Goal: Information Seeking & Learning: Check status

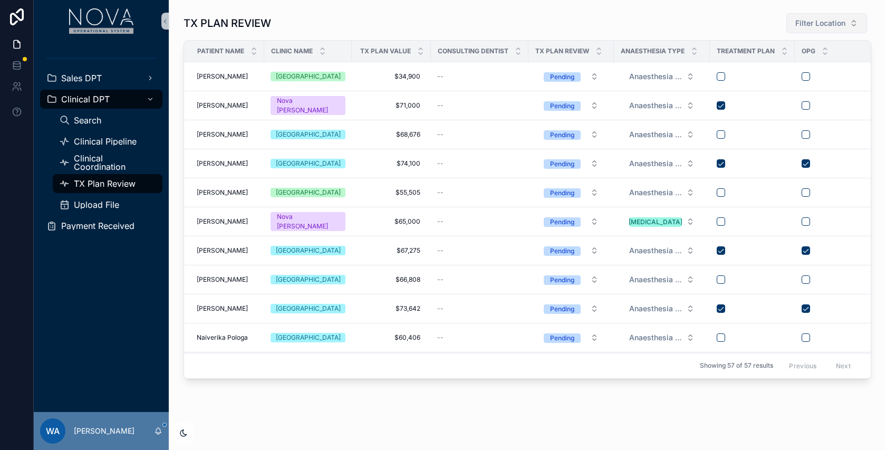
click at [841, 22] on span "Filter Location" at bounding box center [820, 23] width 50 height 11
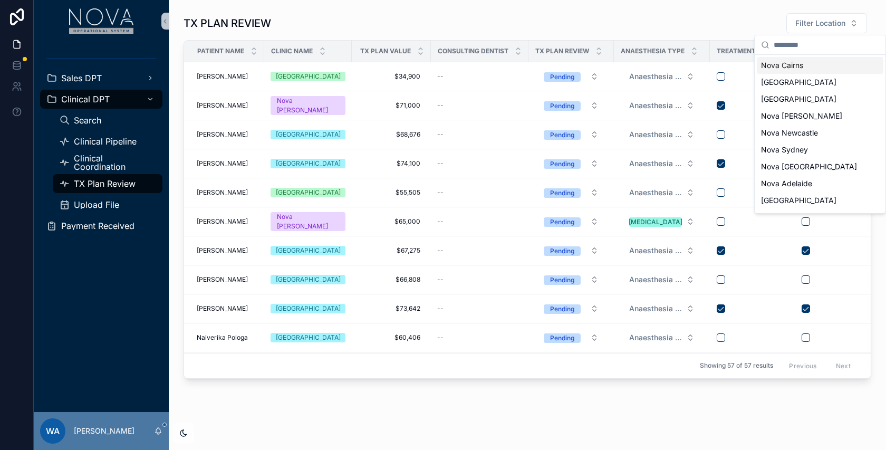
click at [622, 13] on div "TX PLAN REVIEW Filter Location" at bounding box center [526, 23] width 687 height 21
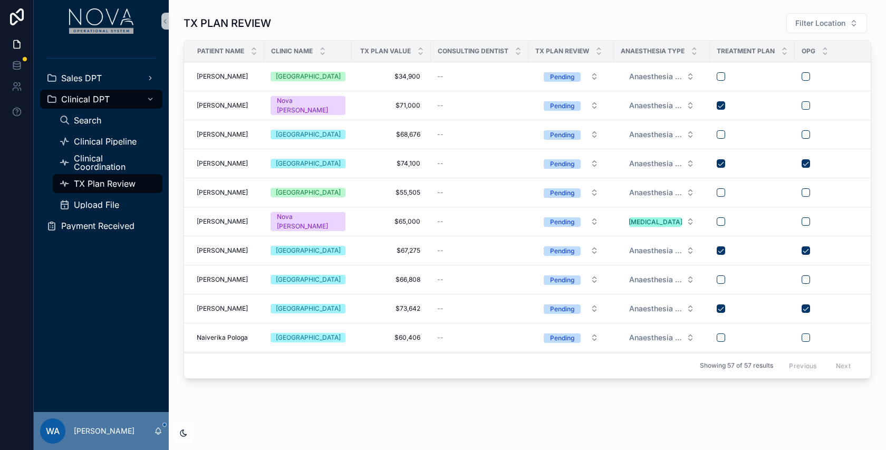
click at [622, 13] on div "TX PLAN REVIEW Filter Location" at bounding box center [526, 23] width 687 height 21
click at [847, 15] on button "Filter Location" at bounding box center [826, 23] width 81 height 20
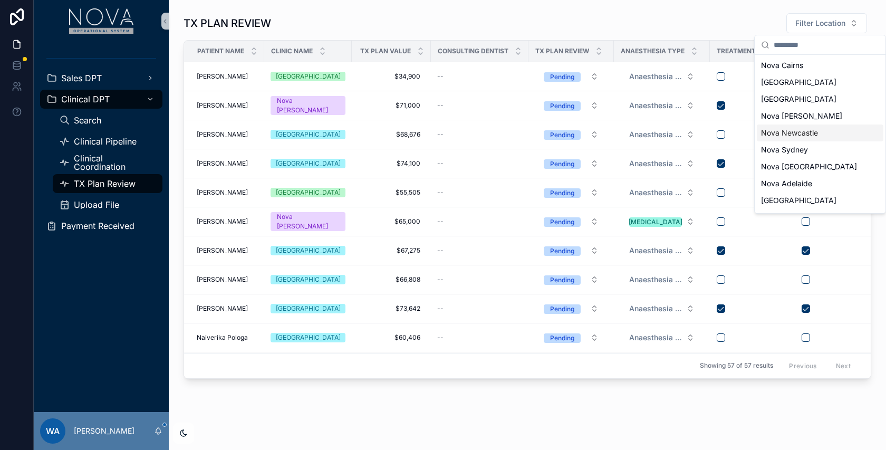
click at [782, 124] on div "Nova Newcastle" at bounding box center [819, 132] width 127 height 17
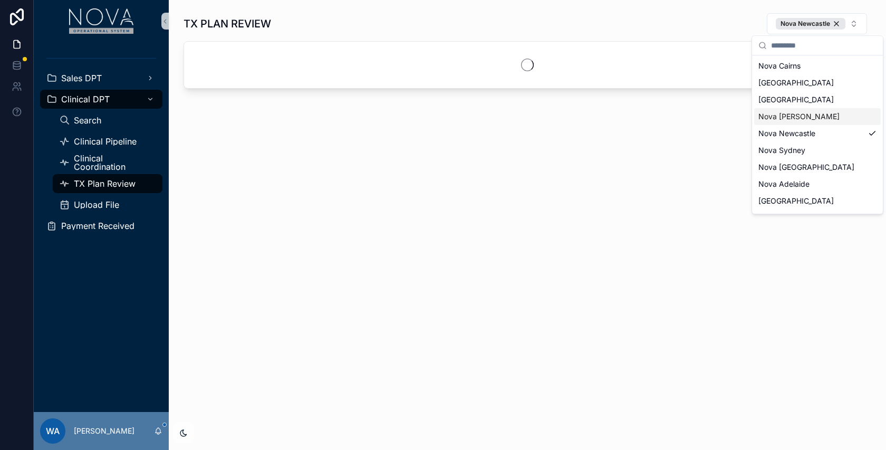
click at [782, 115] on div "Nova [PERSON_NAME]" at bounding box center [817, 116] width 127 height 17
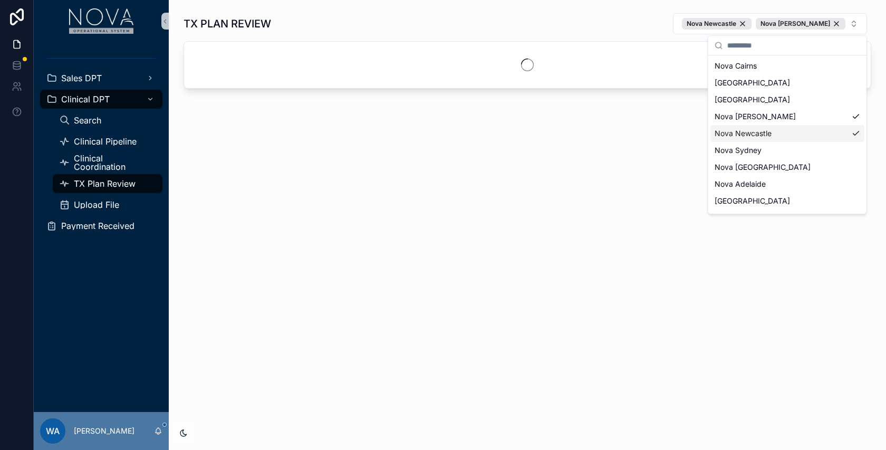
click at [758, 133] on div "Nova Newcastle" at bounding box center [787, 133] width 154 height 17
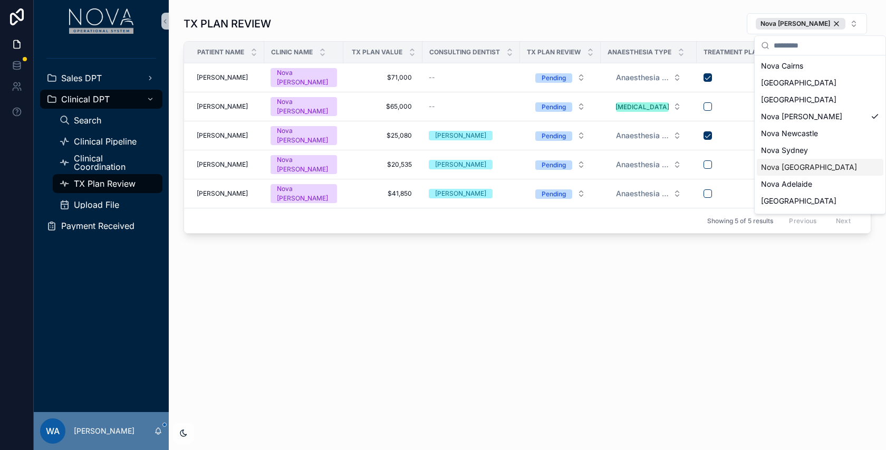
click at [660, 303] on div "TX PLAN REVIEW Nova [PERSON_NAME] Patient Name Clinic Name tx plan Value Consul…" at bounding box center [527, 152] width 717 height 305
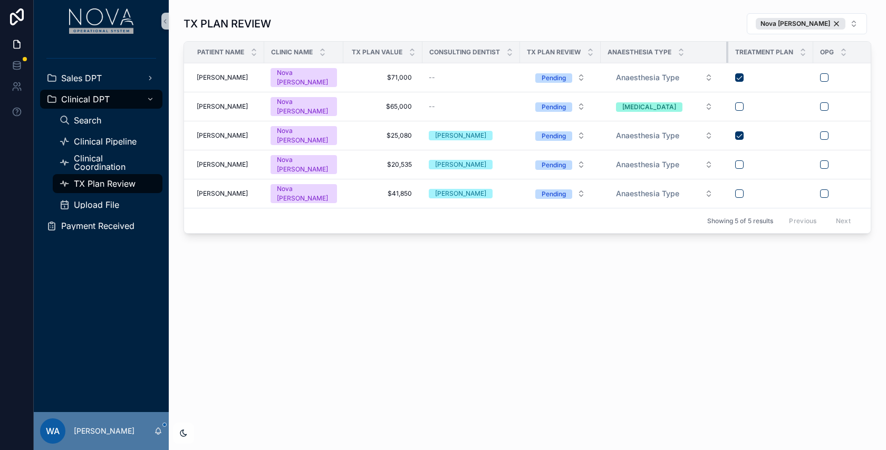
drag, startPoint x: 703, startPoint y: 52, endPoint x: 743, endPoint y: 48, distance: 40.3
click at [743, 48] on tr "Patient Name Clinic Name tx plan Value Consulting Dentist TX Plan Review Anaest…" at bounding box center [657, 53] width 946 height 22
click at [429, 51] on th "Consulting Dentist" at bounding box center [471, 53] width 98 height 22
drag, startPoint x: 427, startPoint y: 51, endPoint x: 414, endPoint y: 51, distance: 13.7
click at [414, 51] on th "tx plan Value" at bounding box center [381, 53] width 77 height 22
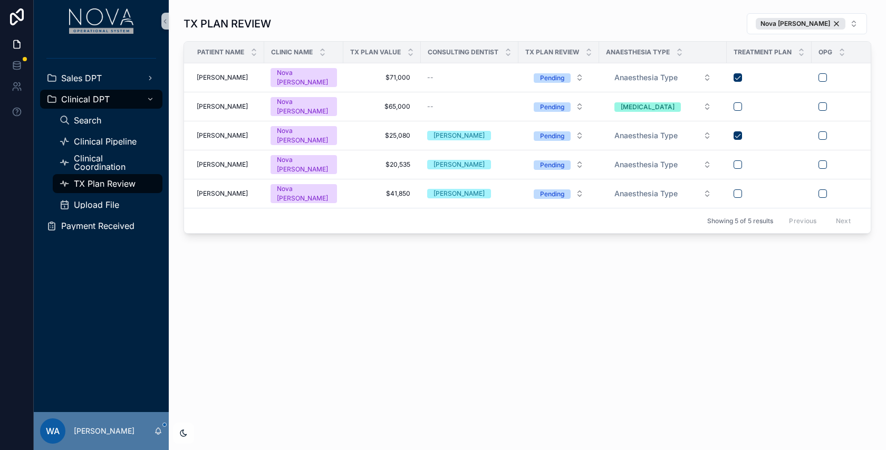
click at [268, 323] on div "TX PLAN REVIEW Nova [PERSON_NAME] Patient Name Clinic Name tx plan Value Consul…" at bounding box center [527, 225] width 717 height 450
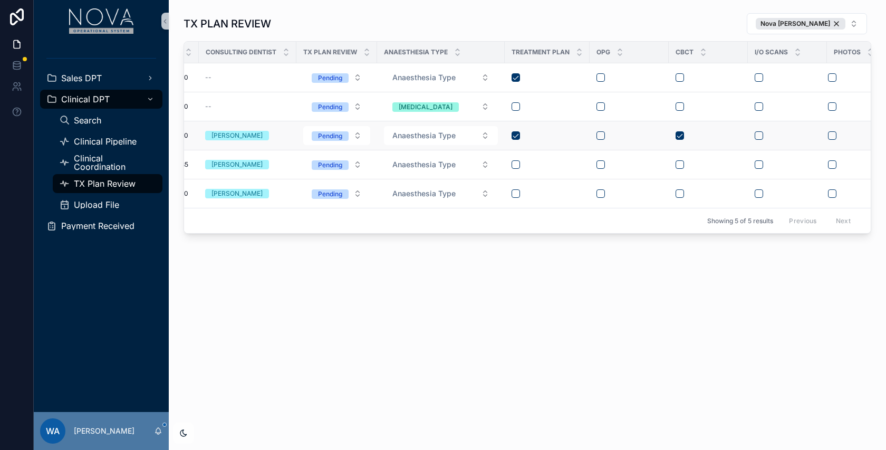
scroll to position [0, 265]
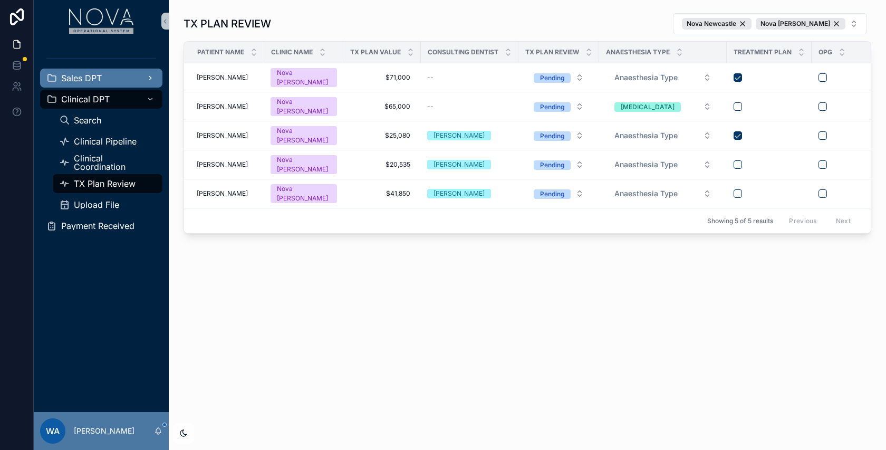
click at [92, 75] on span "Sales DPT" at bounding box center [81, 78] width 41 height 8
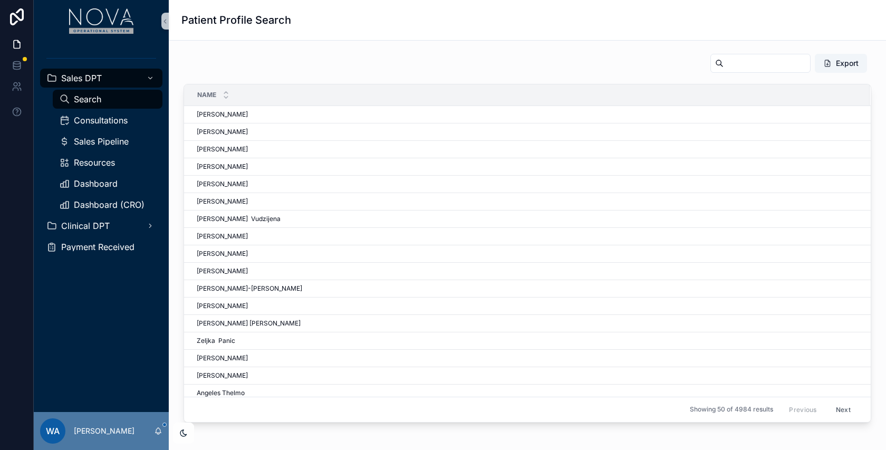
click at [739, 63] on input "scrollable content" at bounding box center [766, 63] width 86 height 15
type input "*****"
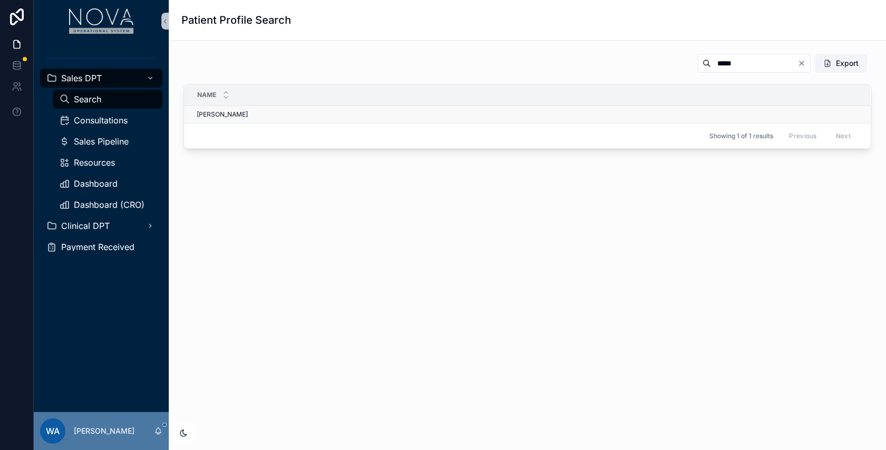
click at [225, 113] on span "[PERSON_NAME]" at bounding box center [222, 114] width 51 height 8
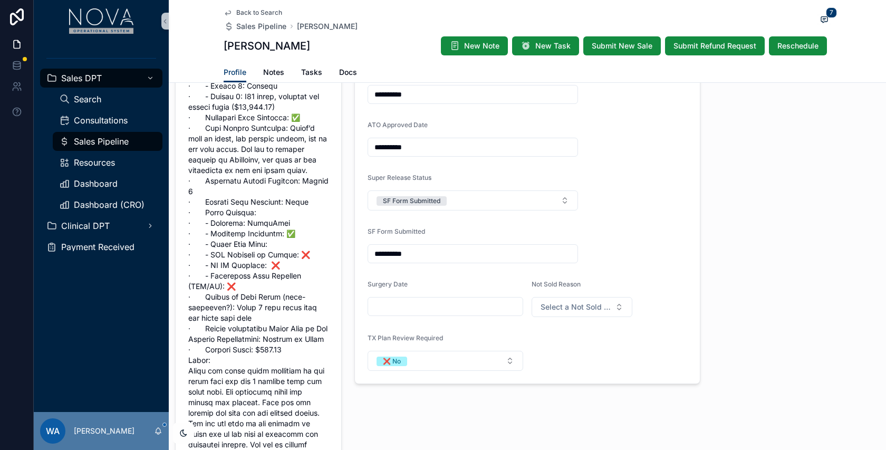
scroll to position [523, 0]
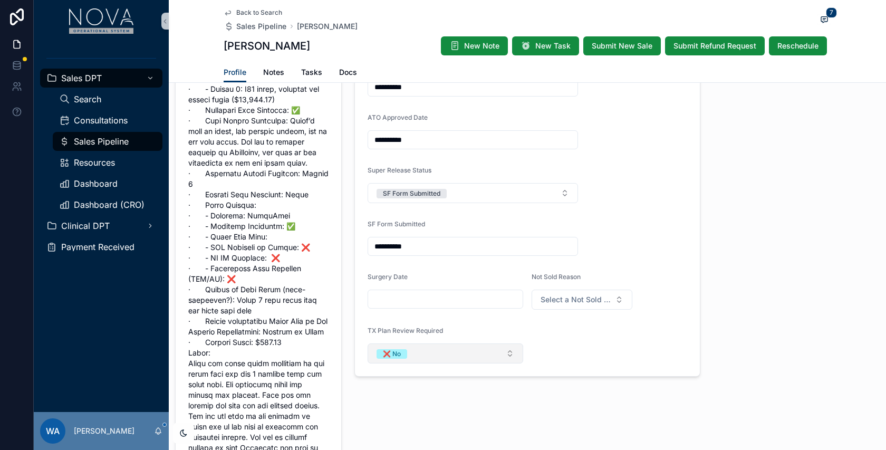
click at [508, 349] on button "❌ No" at bounding box center [444, 353] width 155 height 20
click at [392, 405] on div "✅ Yes" at bounding box center [391, 405] width 20 height 9
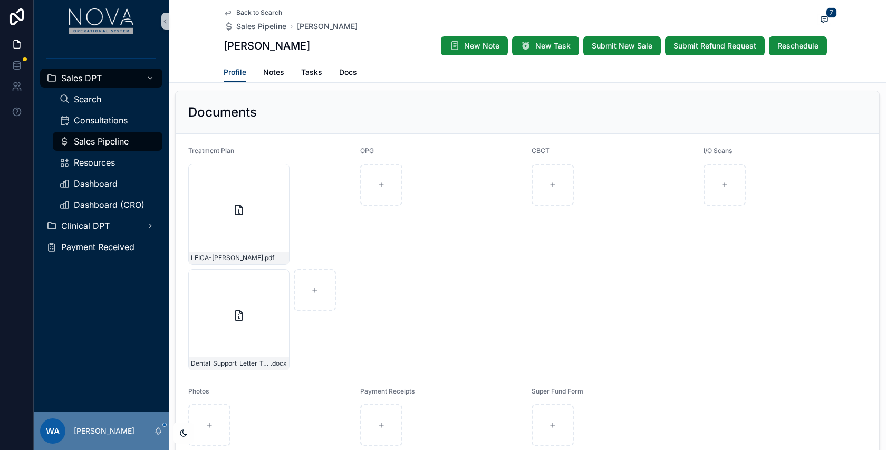
scroll to position [1824, 0]
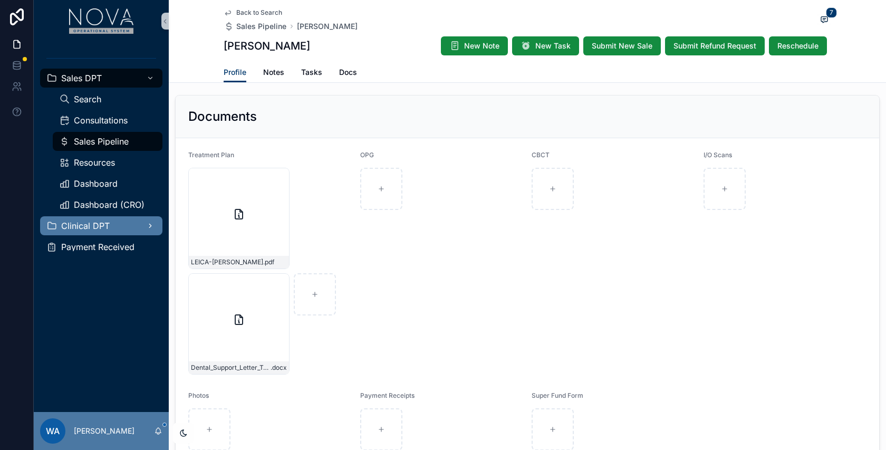
click at [100, 217] on div "Clinical DPT" at bounding box center [101, 225] width 110 height 17
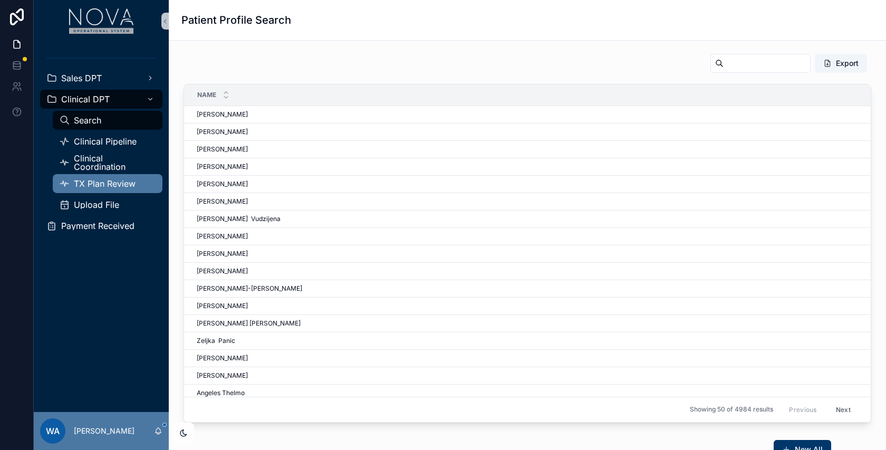
click at [129, 183] on span "TX Plan Review" at bounding box center [105, 183] width 62 height 8
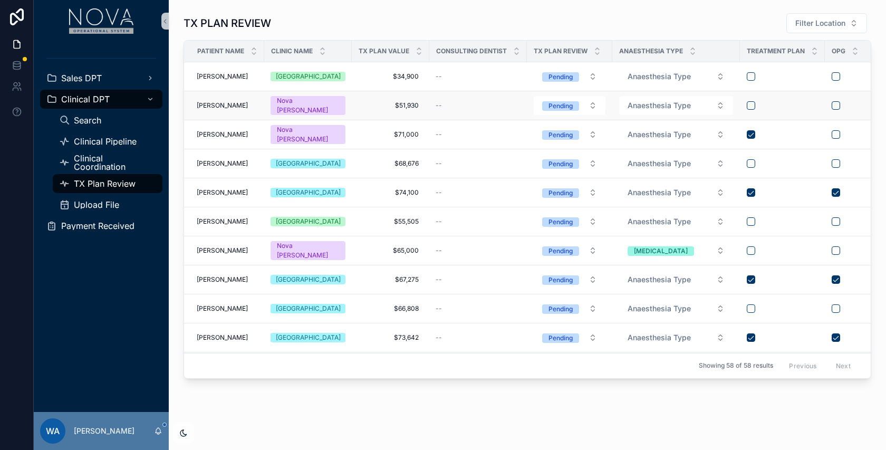
click at [217, 108] on span "[PERSON_NAME]" at bounding box center [222, 105] width 51 height 8
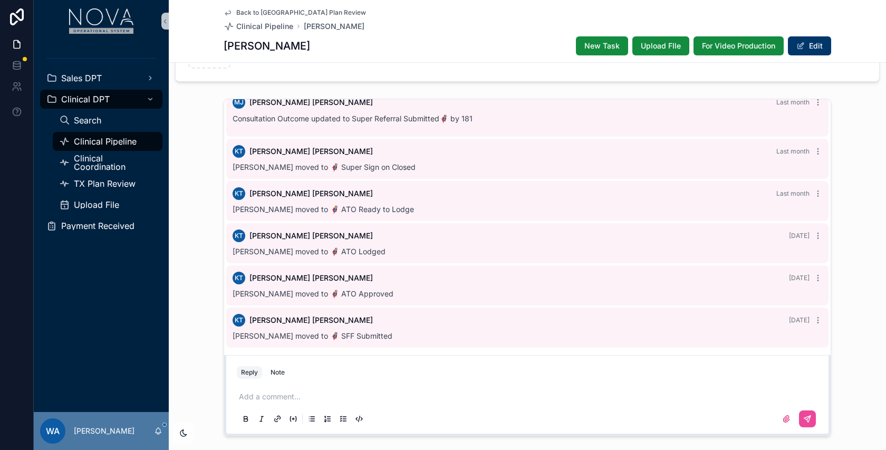
scroll to position [346, 0]
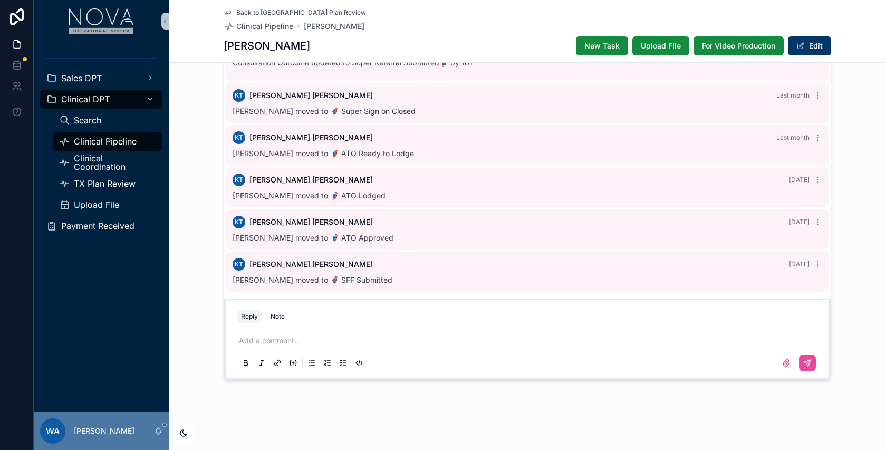
click at [383, 319] on div "Reply Note" at bounding box center [527, 316] width 594 height 17
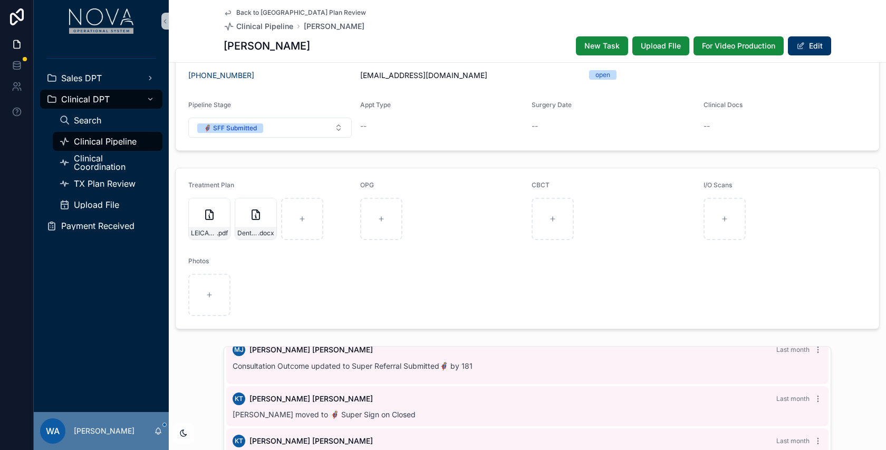
scroll to position [0, 0]
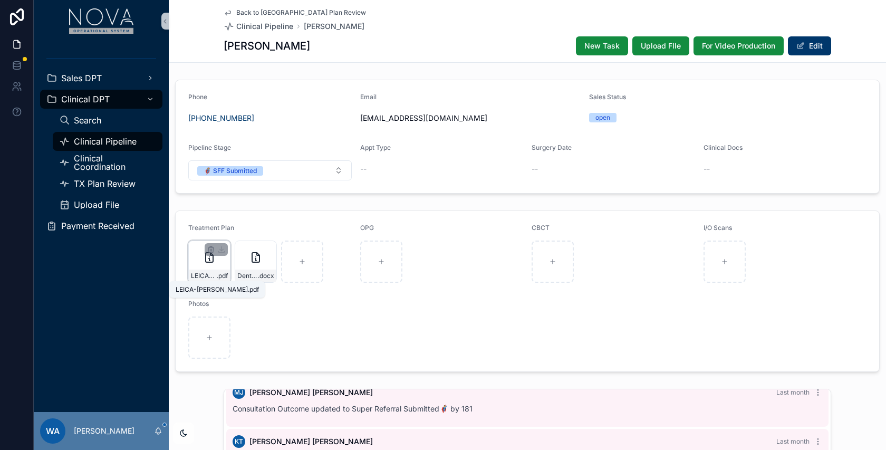
click at [214, 274] on span "LEICA-[PERSON_NAME]" at bounding box center [204, 275] width 26 height 8
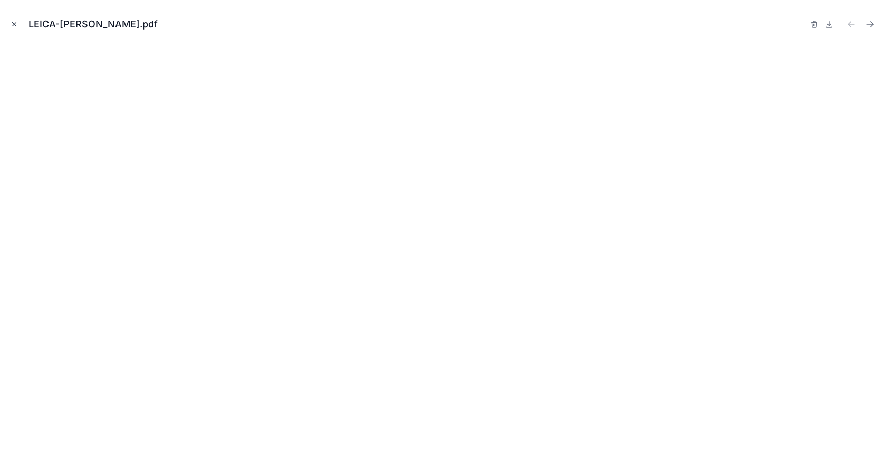
click at [14, 24] on icon "Close modal" at bounding box center [15, 25] width 4 height 4
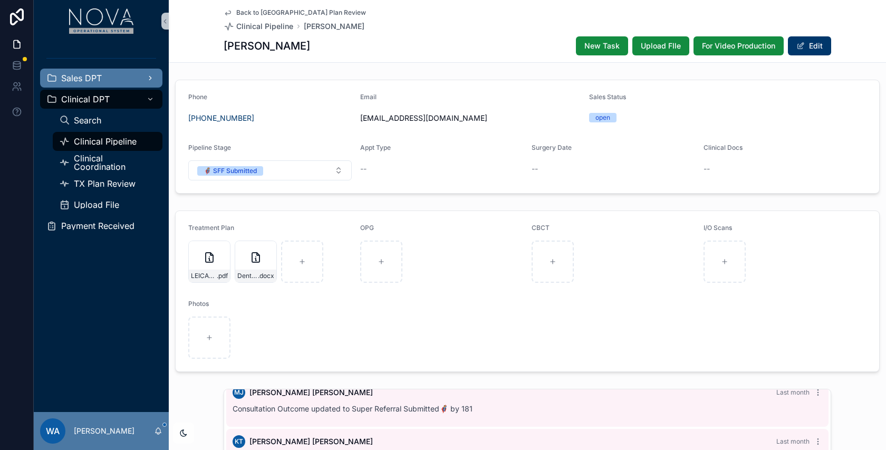
click at [104, 79] on div "Sales DPT" at bounding box center [101, 78] width 110 height 17
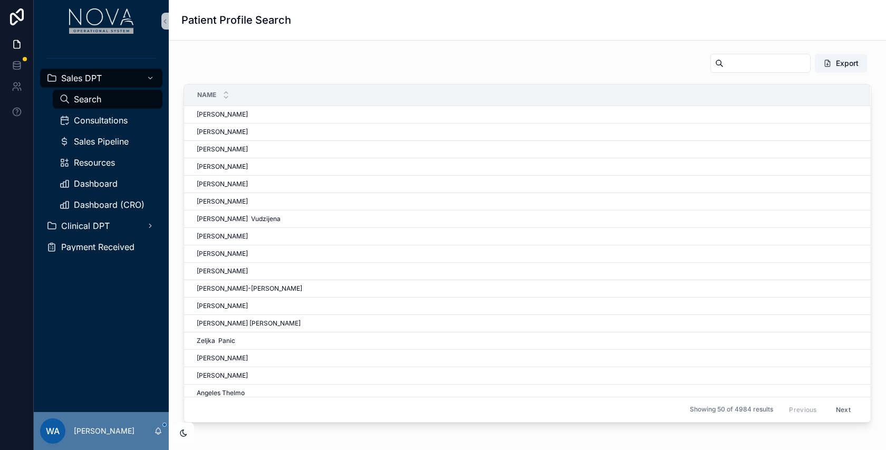
click at [90, 100] on span "Search" at bounding box center [87, 99] width 27 height 8
click at [766, 56] on input "scrollable content" at bounding box center [766, 63] width 86 height 15
type input "*****"
click at [228, 149] on span "[PERSON_NAME]" at bounding box center [222, 149] width 51 height 8
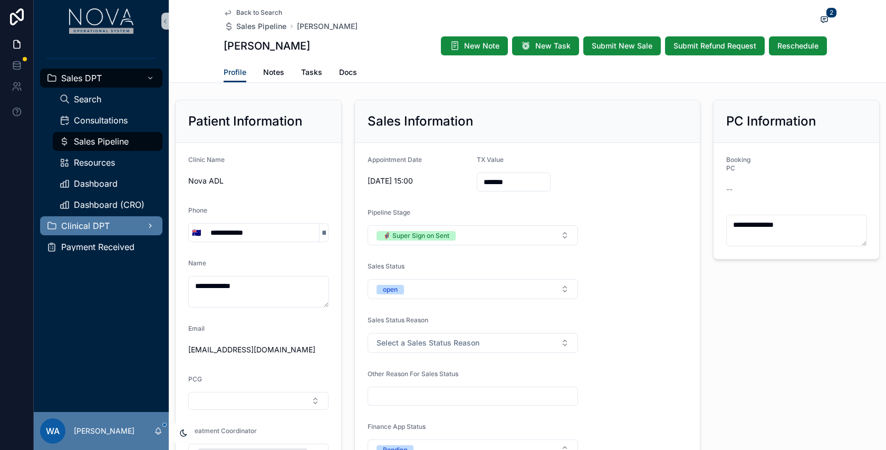
click at [85, 227] on span "Clinical DPT" at bounding box center [85, 225] width 48 height 8
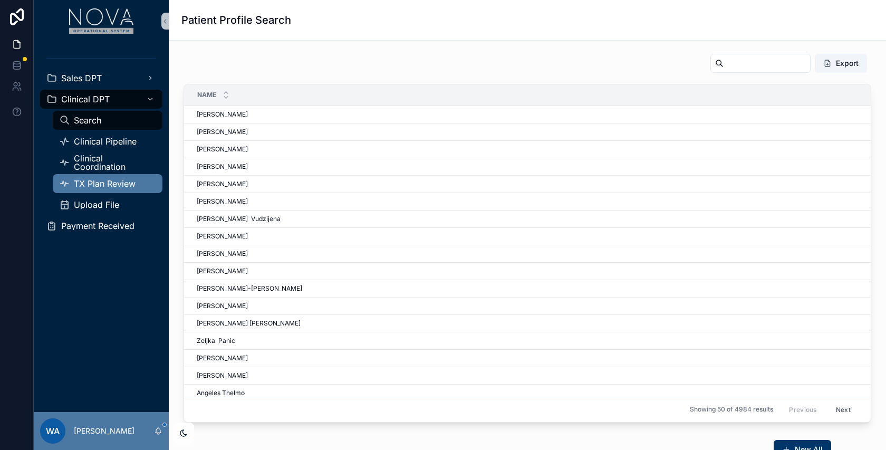
click at [109, 182] on span "TX Plan Review" at bounding box center [105, 183] width 62 height 8
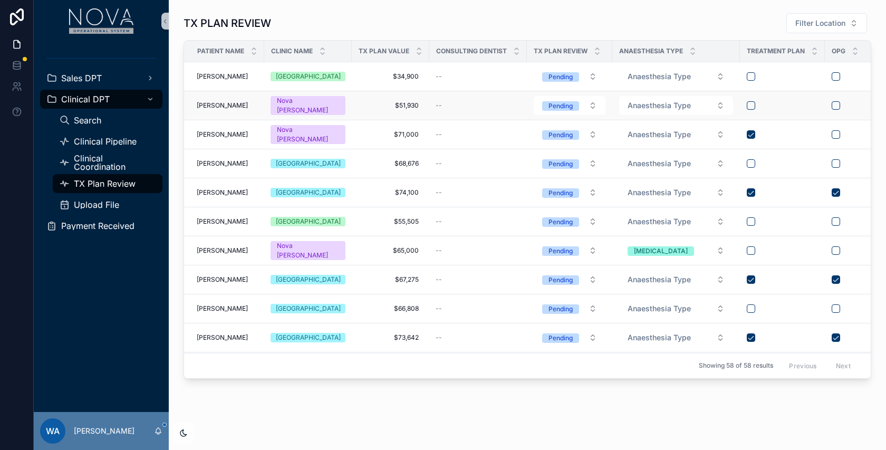
click at [220, 104] on span "[PERSON_NAME]" at bounding box center [222, 105] width 51 height 8
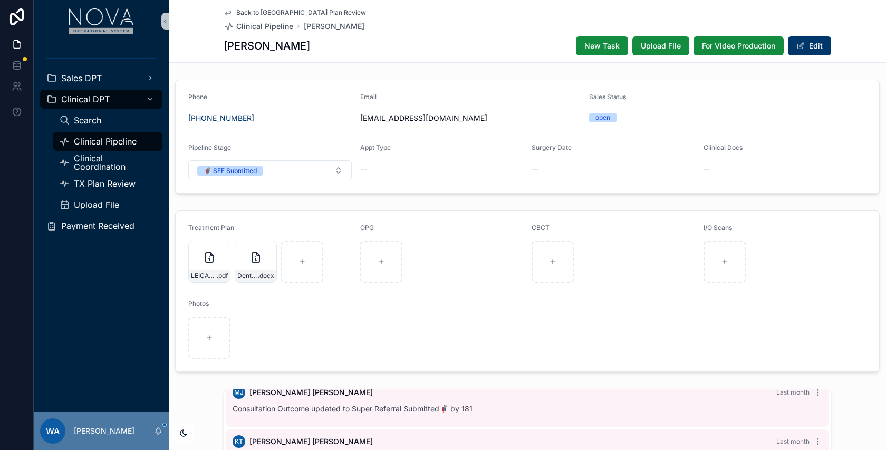
click at [106, 142] on span "Clinical Pipeline" at bounding box center [105, 141] width 63 height 8
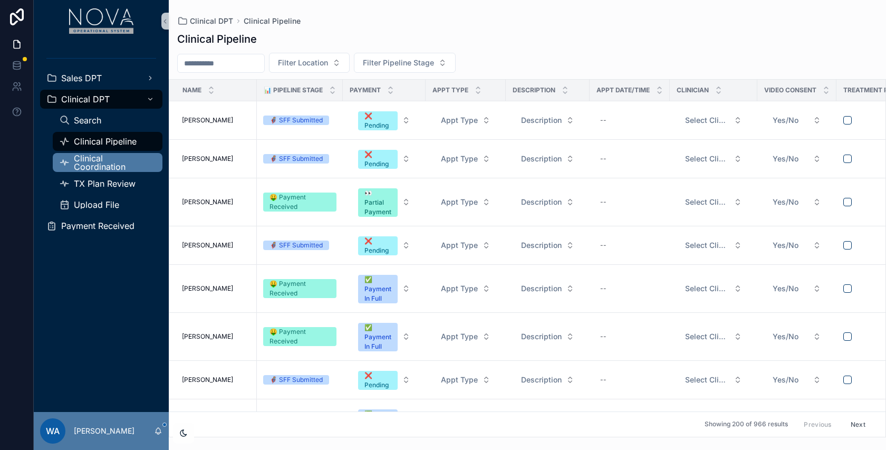
click at [100, 156] on span "Clinical Coordination" at bounding box center [113, 162] width 78 height 17
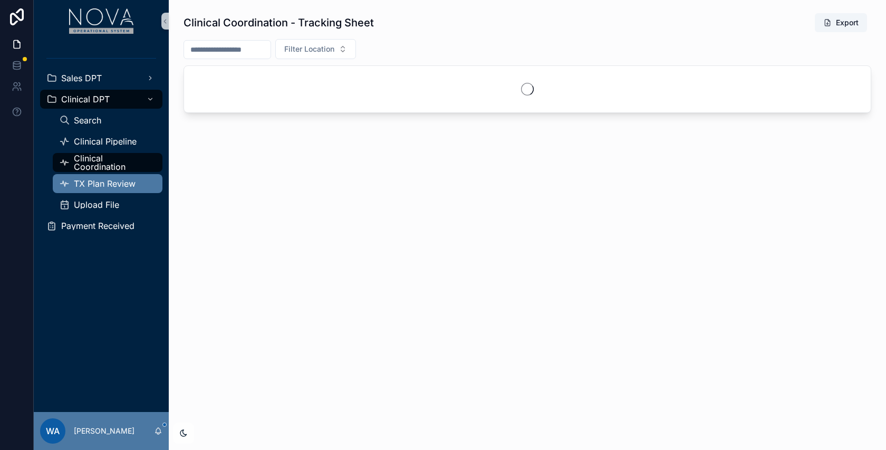
click at [104, 181] on span "TX Plan Review" at bounding box center [105, 183] width 62 height 8
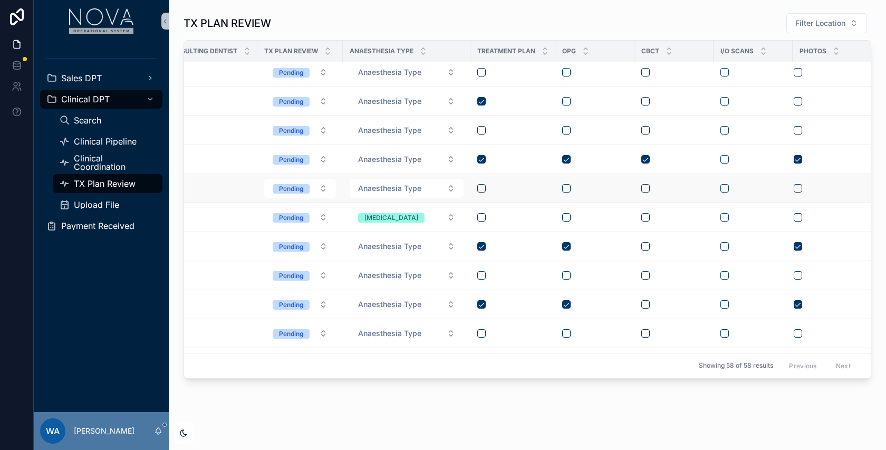
scroll to position [6, 269]
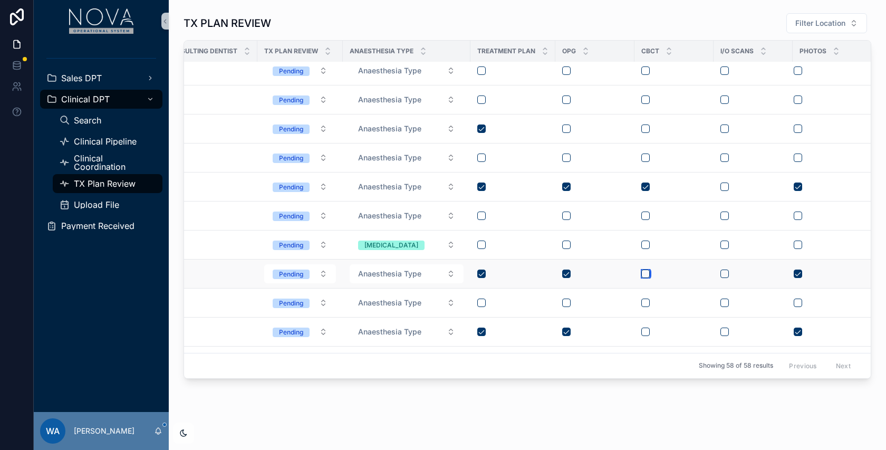
click at [647, 271] on button "scrollable content" at bounding box center [645, 273] width 8 height 8
click at [643, 269] on button "scrollable content" at bounding box center [645, 273] width 8 height 8
